Goal: Task Accomplishment & Management: Complete application form

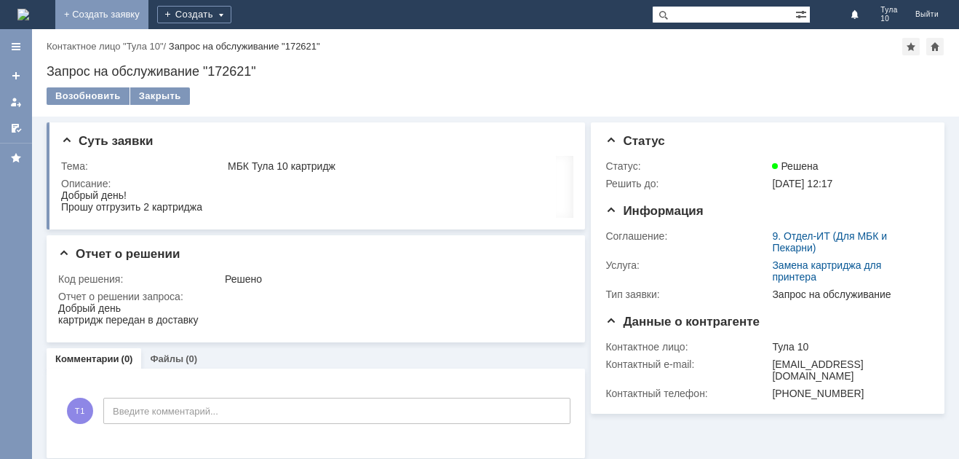
click at [148, 12] on link "+ Создать заявку" at bounding box center [101, 14] width 93 height 29
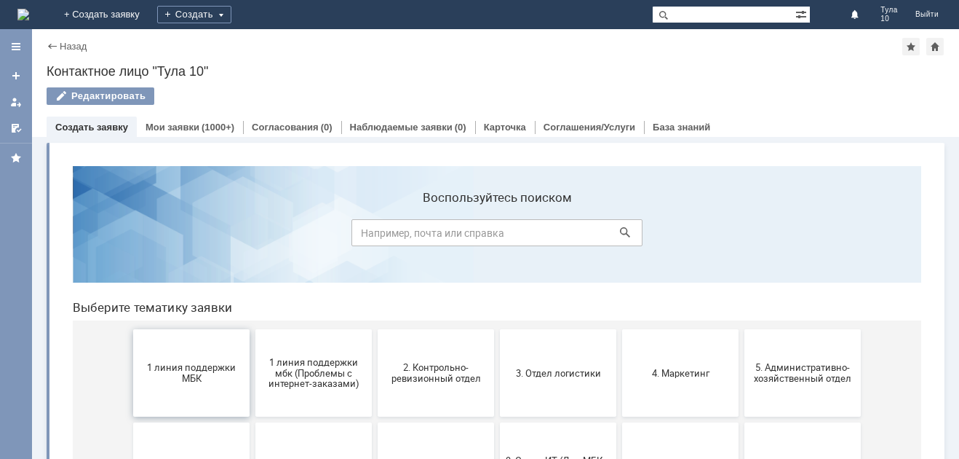
click at [190, 369] on span "1 линия поддержки МБК" at bounding box center [192, 373] width 108 height 22
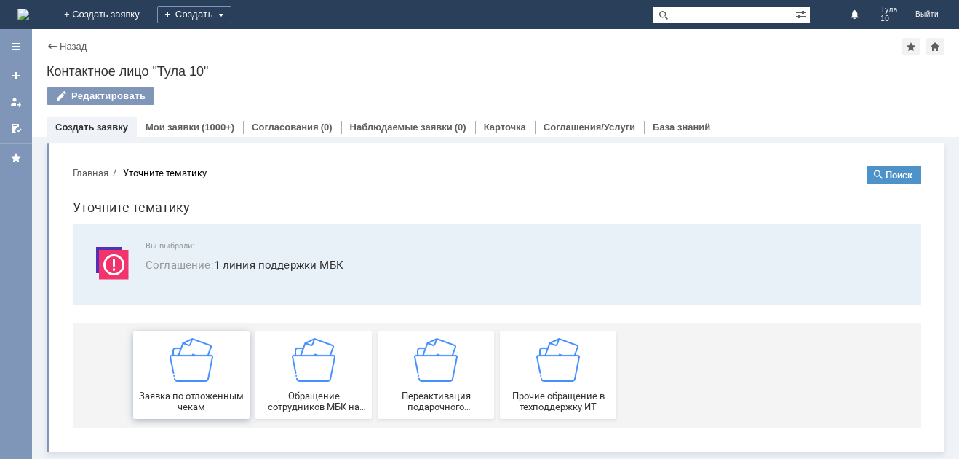
click at [178, 391] on span "Заявка по отложенным чекам" at bounding box center [192, 401] width 108 height 22
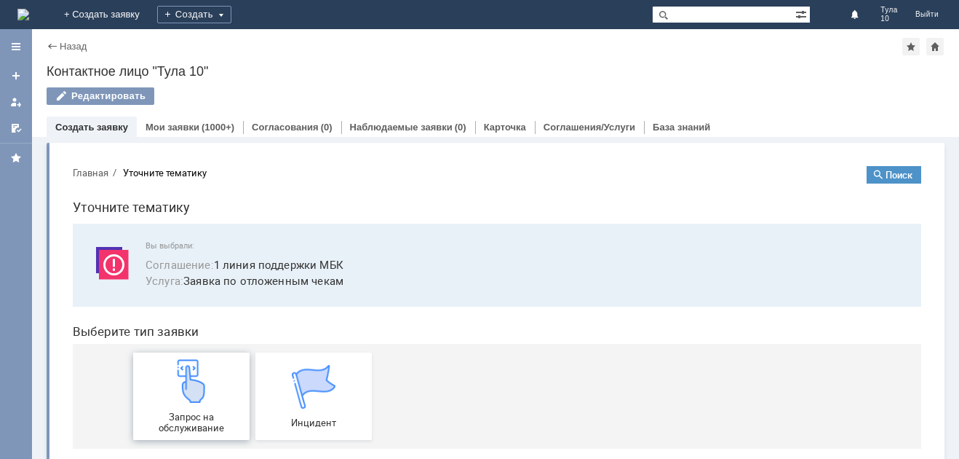
click at [180, 362] on img at bounding box center [192, 381] width 44 height 44
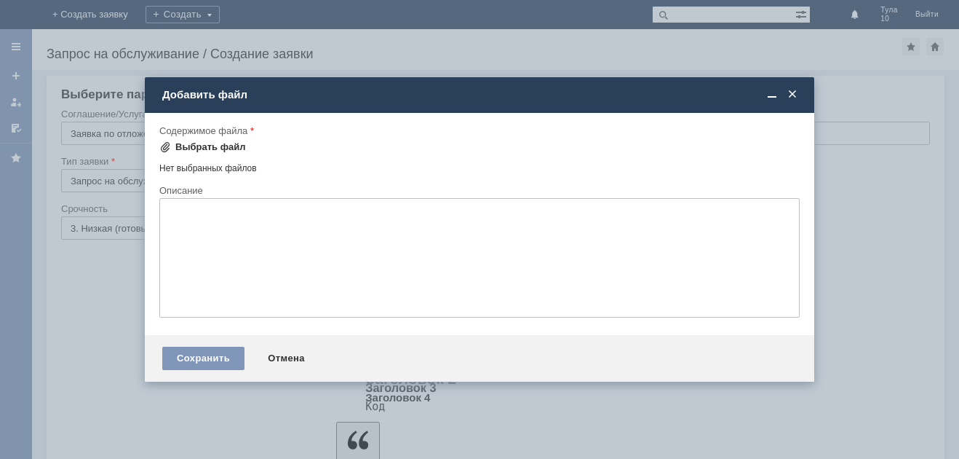
click at [196, 144] on div "Выбрать файл" at bounding box center [210, 147] width 71 height 12
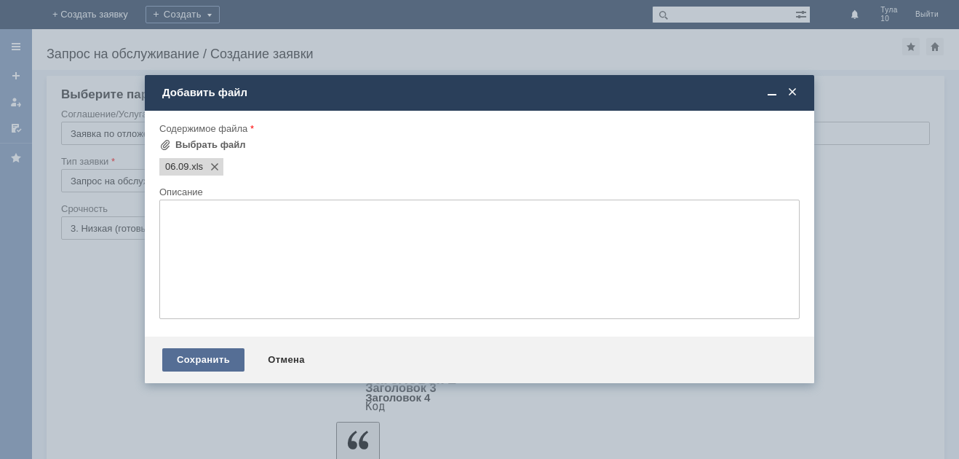
click at [224, 354] on div "Сохранить" at bounding box center [203, 359] width 82 height 23
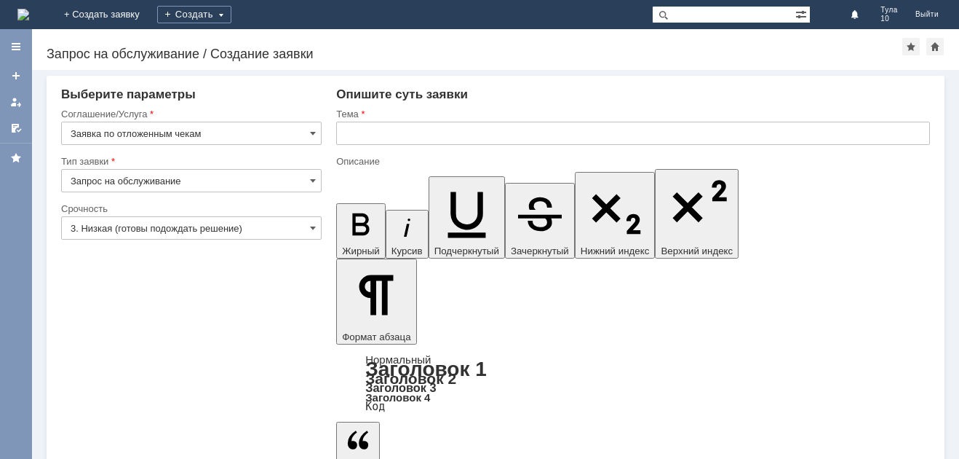
click at [368, 130] on input "text" at bounding box center [633, 133] width 594 height 23
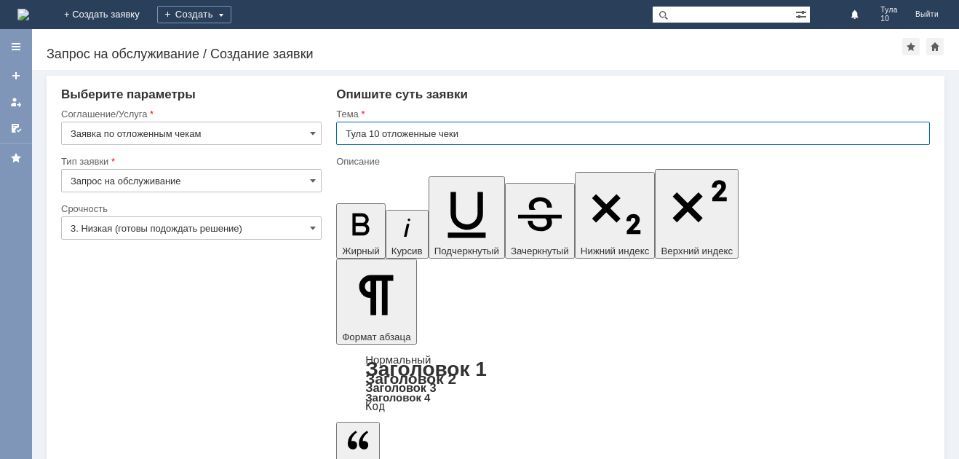
type input "Тула 10 отложенные чеки"
